Goal: Information Seeking & Learning: Find specific page/section

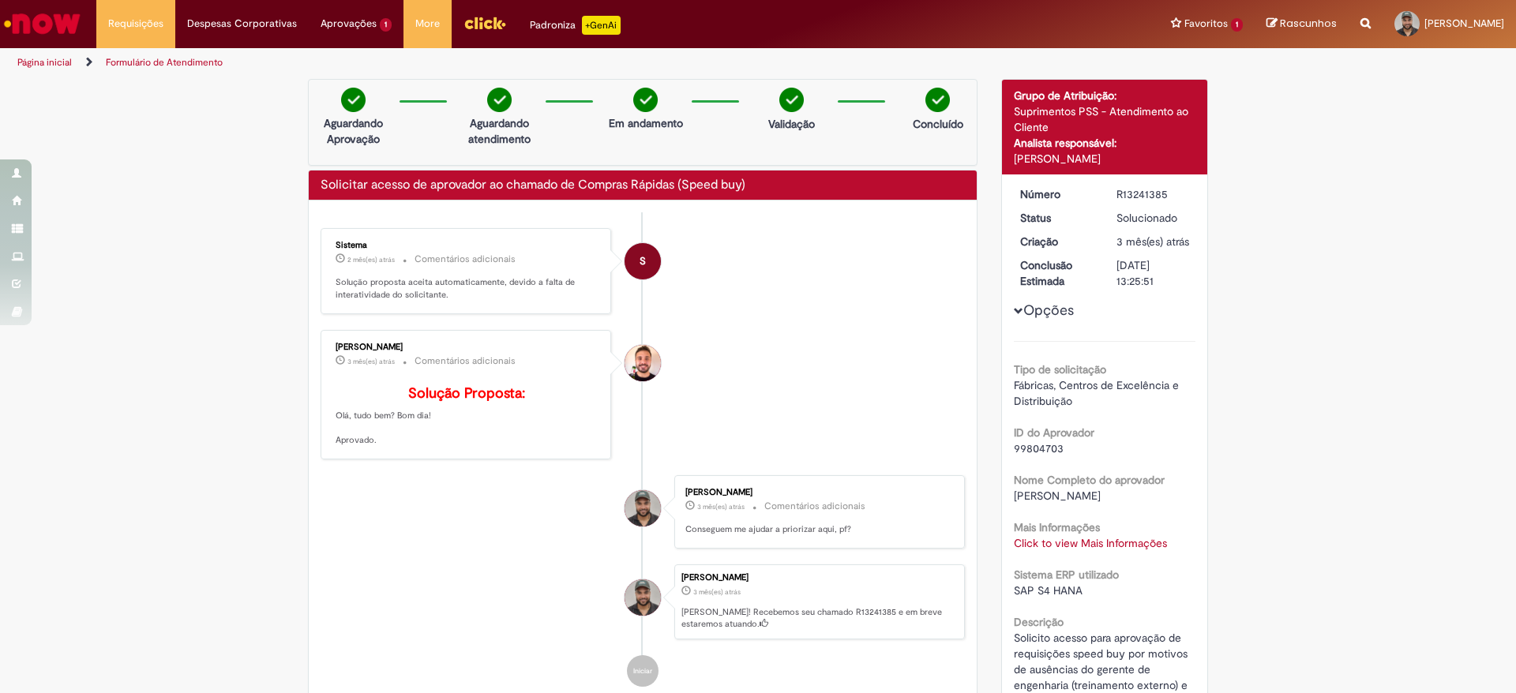
scroll to position [2, 0]
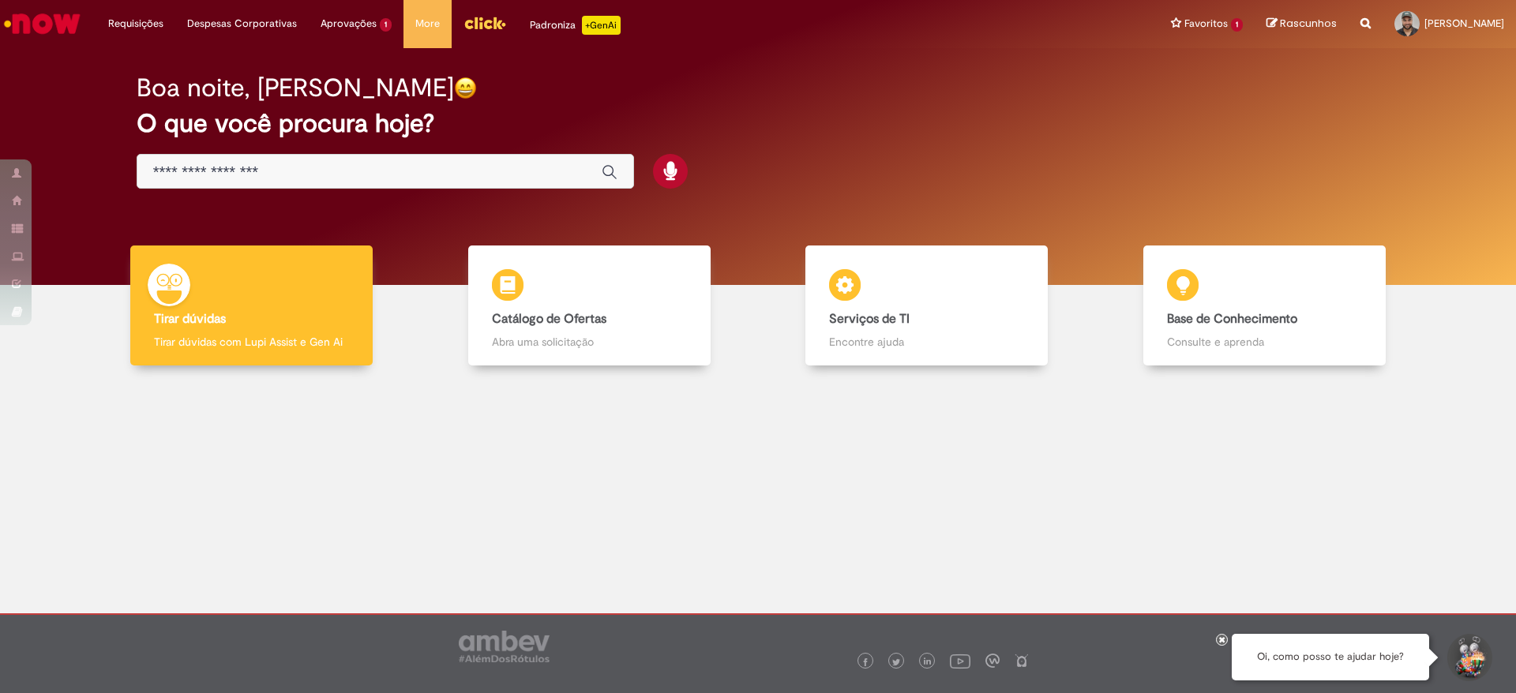
click at [302, 169] on input "Basta digitar aqui" at bounding box center [369, 172] width 433 height 18
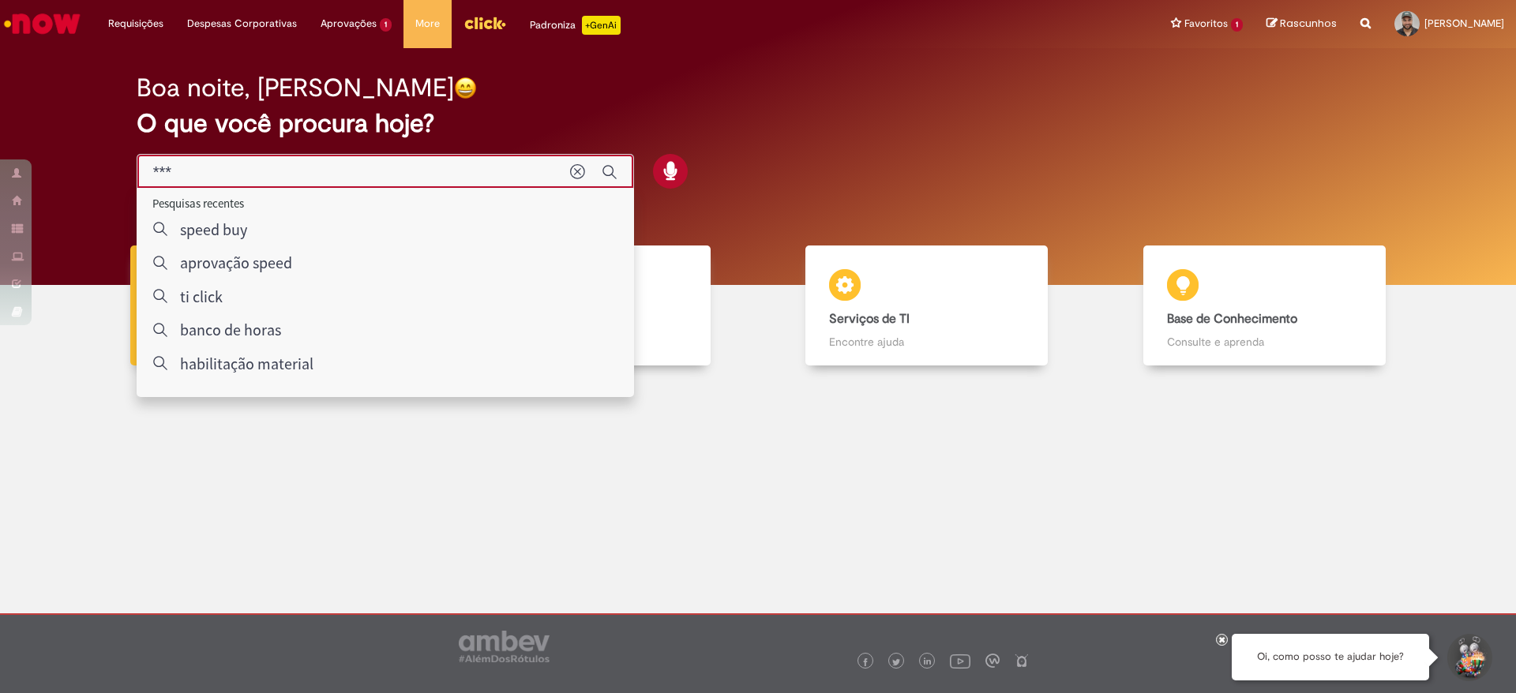
type input "****"
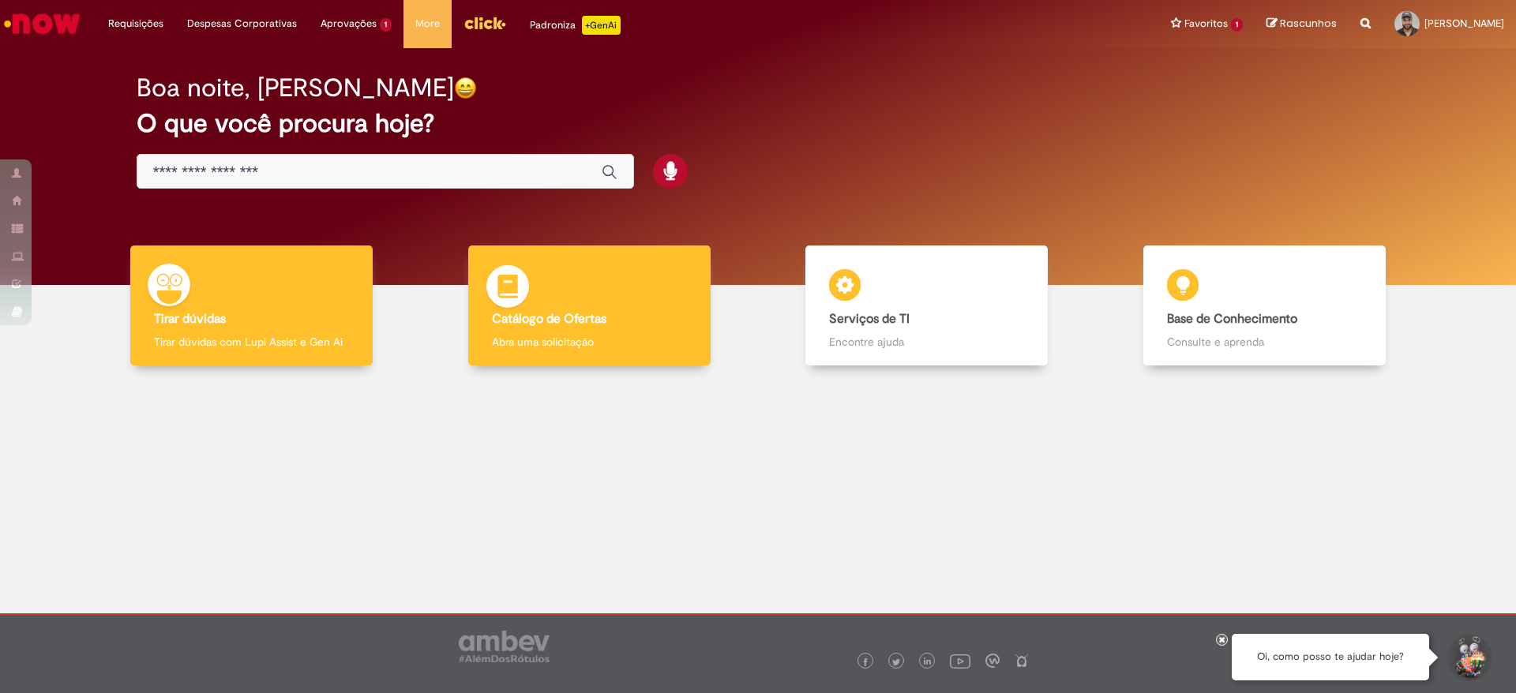
click at [570, 298] on div "Catálogo de Ofertas Catálogo de Ofertas Abra uma solicitação" at bounding box center [589, 306] width 242 height 121
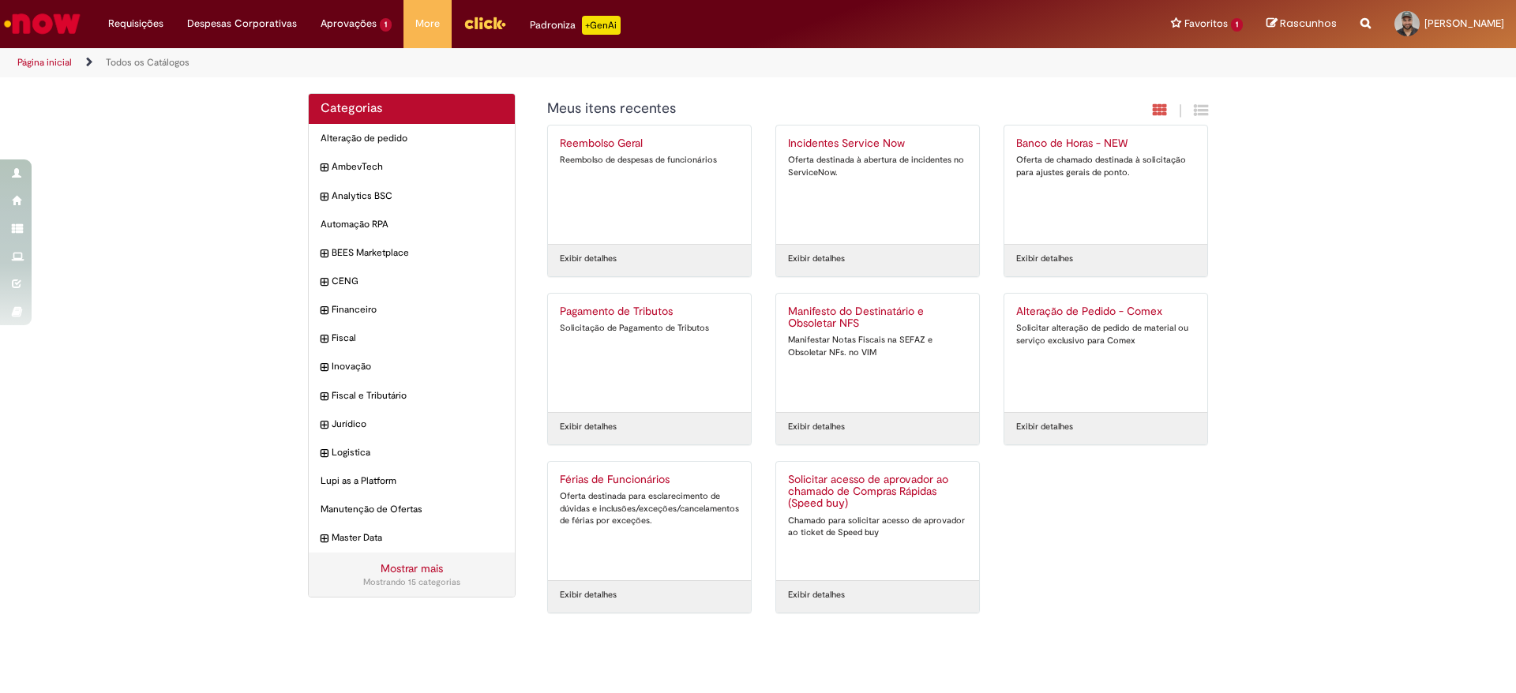
click at [1360, 24] on icon "Search from all sources" at bounding box center [1365, 14] width 10 height 28
click at [1341, 22] on input "text" at bounding box center [1334, 24] width 73 height 27
type input "****"
click button "Pesquisar" at bounding box center [1283, 24] width 31 height 27
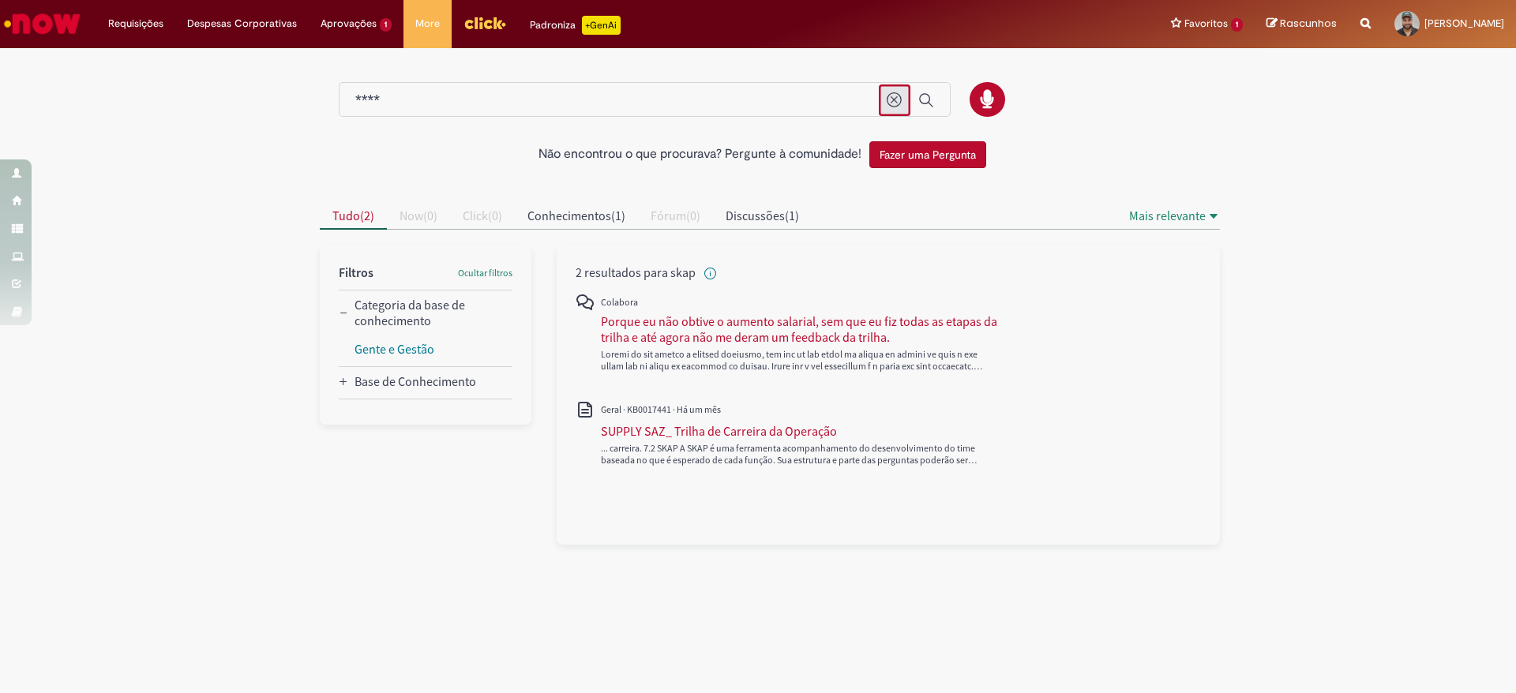
click at [888, 103] on icon "Limpar termo de pesquisa" at bounding box center [894, 99] width 15 height 15
click at [734, 85] on div "Global" at bounding box center [645, 100] width 612 height 36
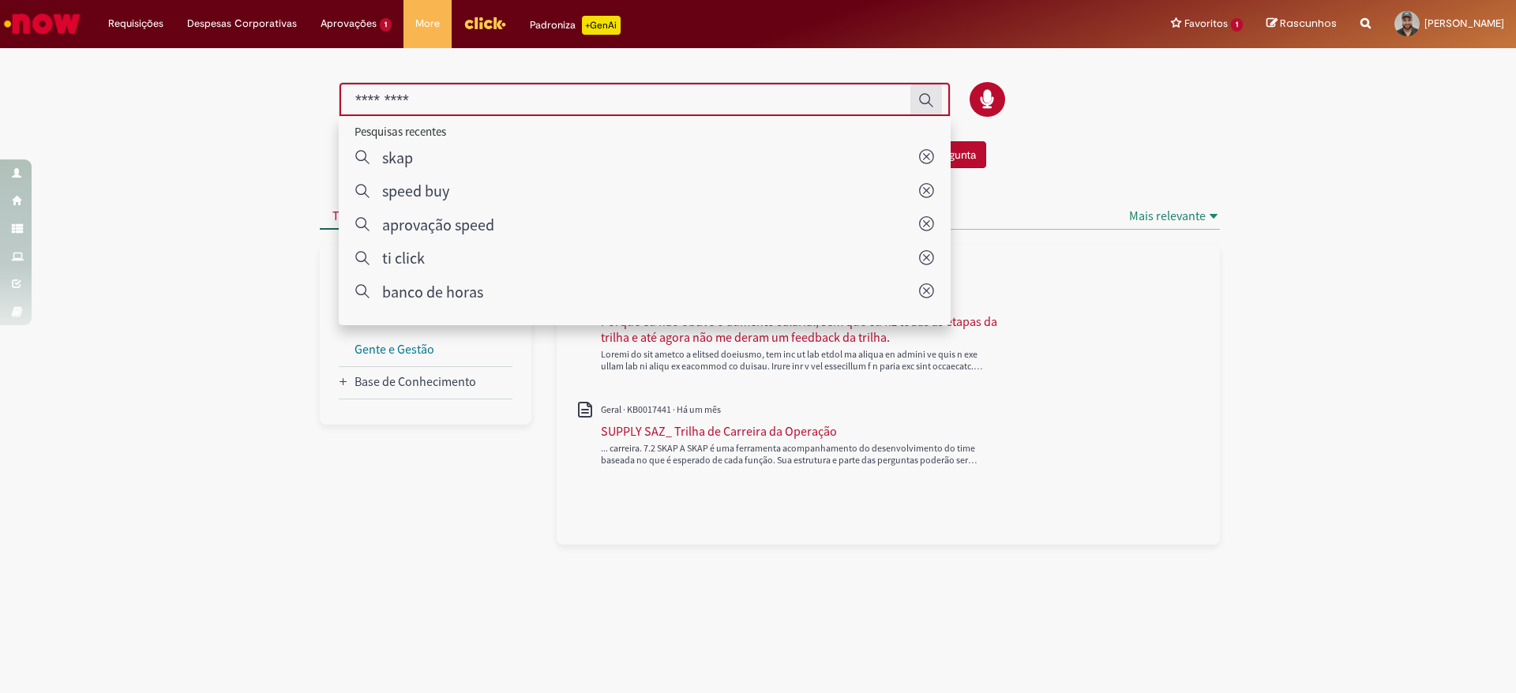
click at [730, 97] on input "Pesquisar" at bounding box center [628, 101] width 547 height 18
type input "*"
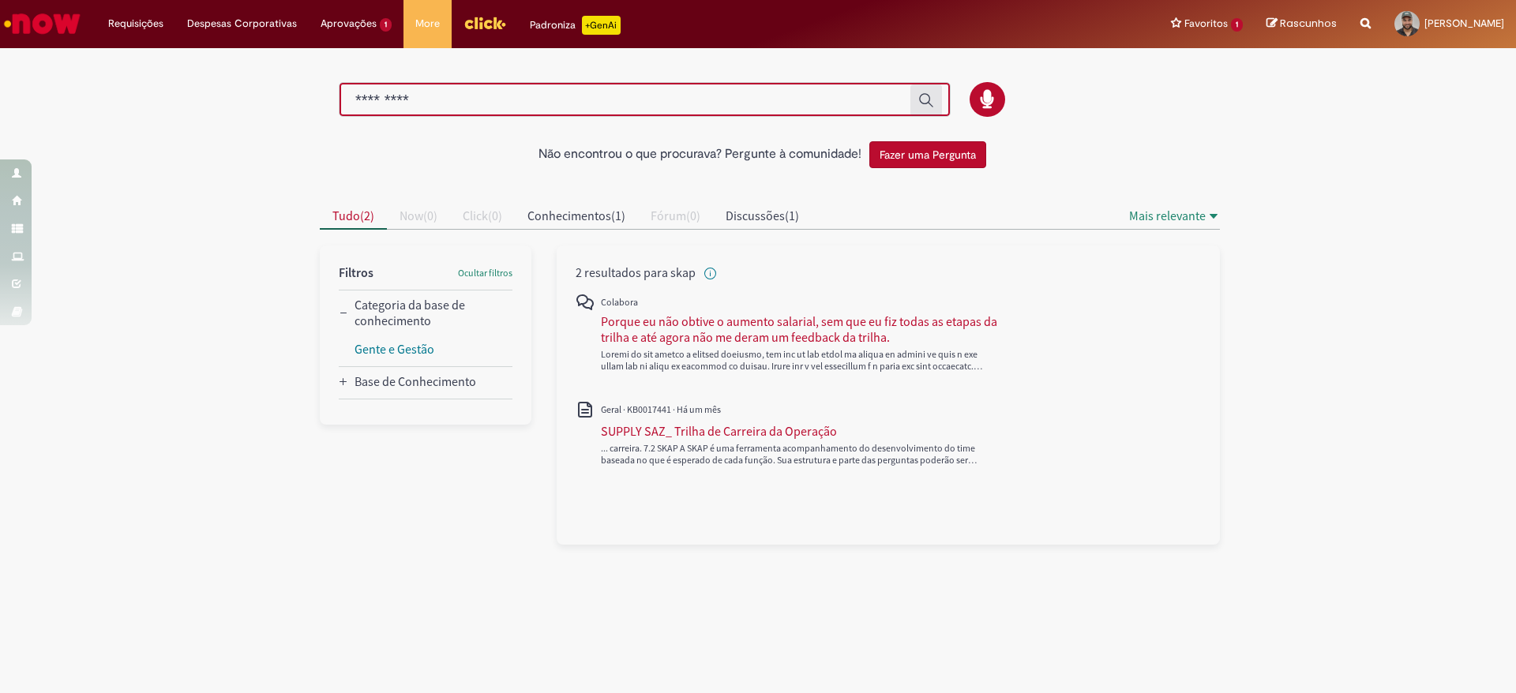
click at [58, 32] on img "Ir para a Homepage" at bounding box center [42, 24] width 81 height 32
